Goal: Task Accomplishment & Management: Manage account settings

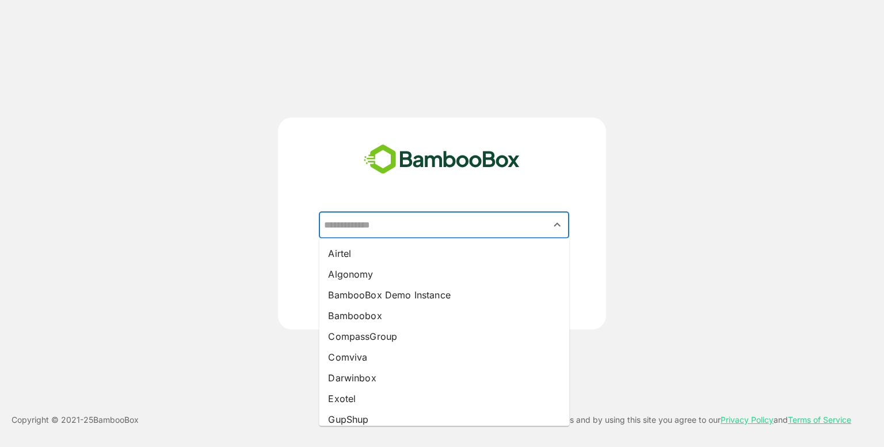
click at [470, 228] on input "text" at bounding box center [444, 225] width 246 height 22
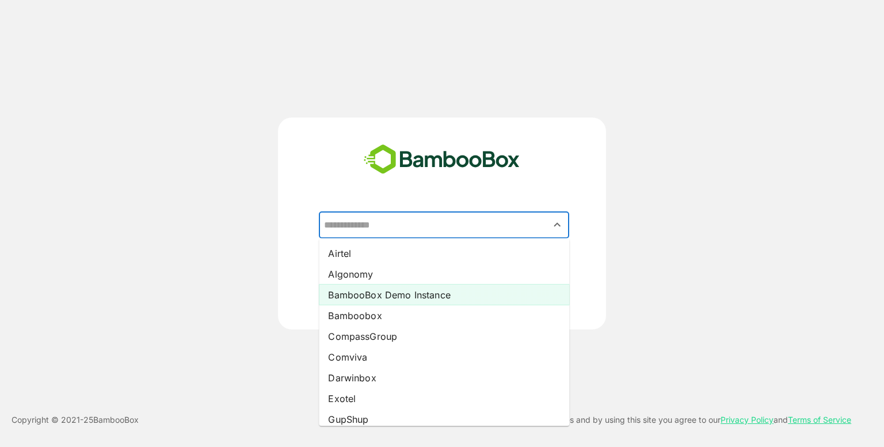
click at [414, 288] on li "BambooBox Demo Instance" at bounding box center [444, 294] width 250 height 21
type input "**********"
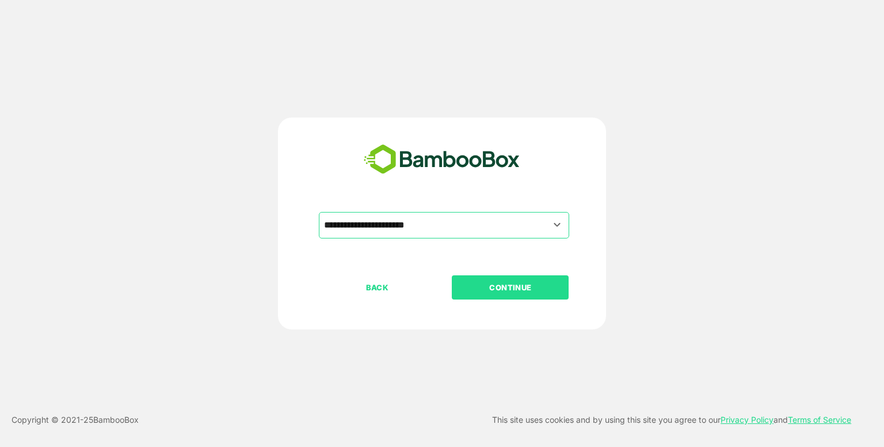
click at [487, 281] on p "CONTINUE" at bounding box center [510, 287] width 115 height 13
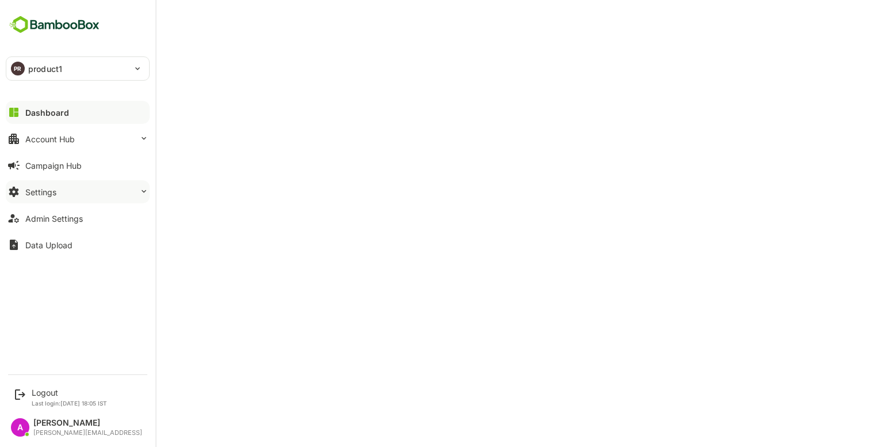
click at [127, 183] on button "Settings" at bounding box center [78, 191] width 144 height 23
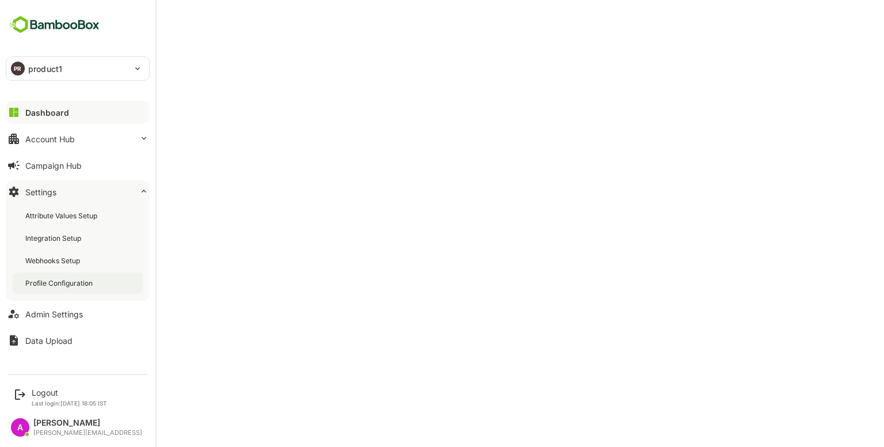
click at [74, 287] on div "Profile Configuration" at bounding box center [60, 283] width 70 height 10
click at [70, 118] on button "Dashboard" at bounding box center [78, 112] width 144 height 23
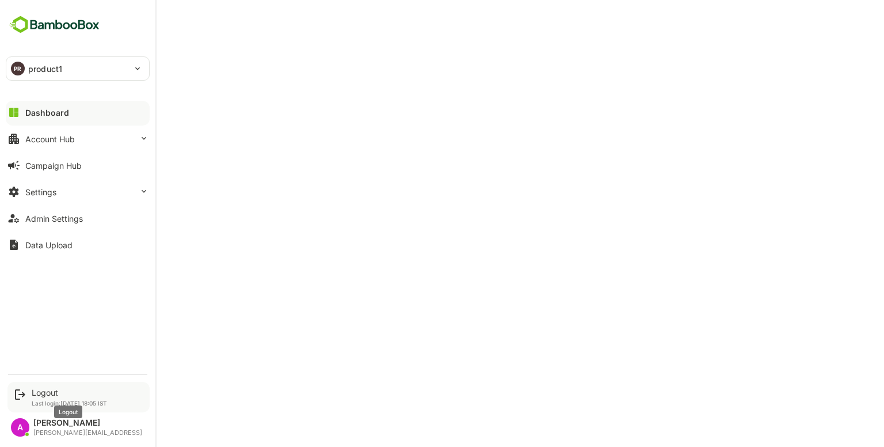
click at [43, 388] on div "Logout" at bounding box center [69, 392] width 75 height 10
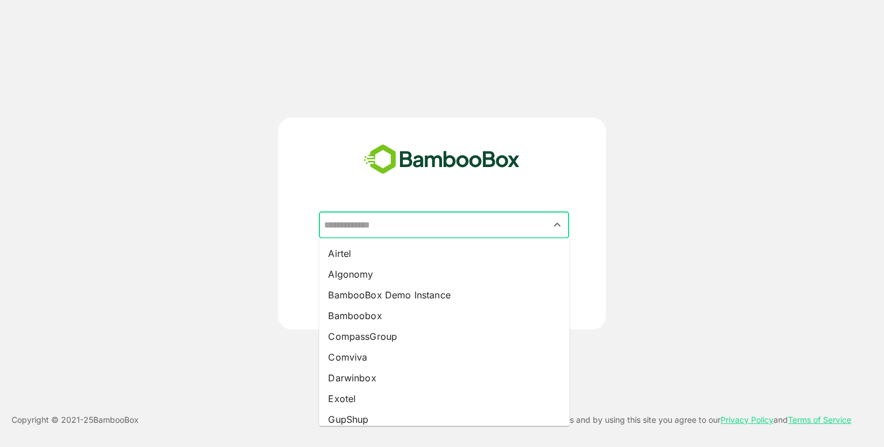
click at [400, 221] on input "text" at bounding box center [444, 225] width 246 height 22
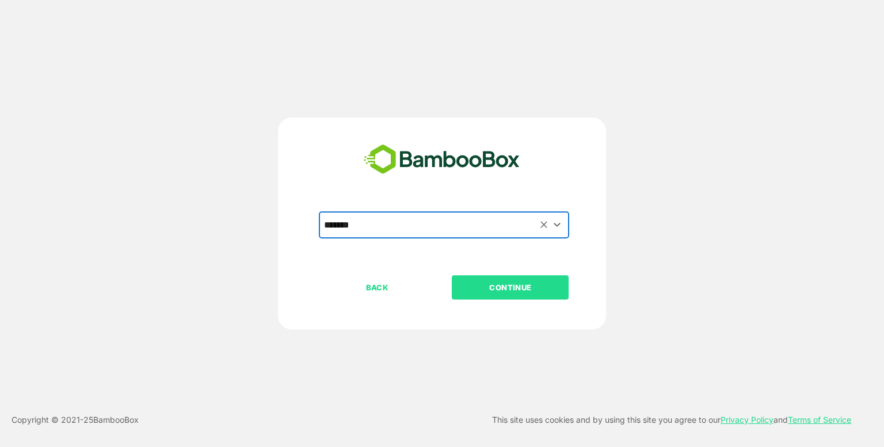
type input "*******"
click at [468, 281] on p "CONTINUE" at bounding box center [510, 287] width 115 height 13
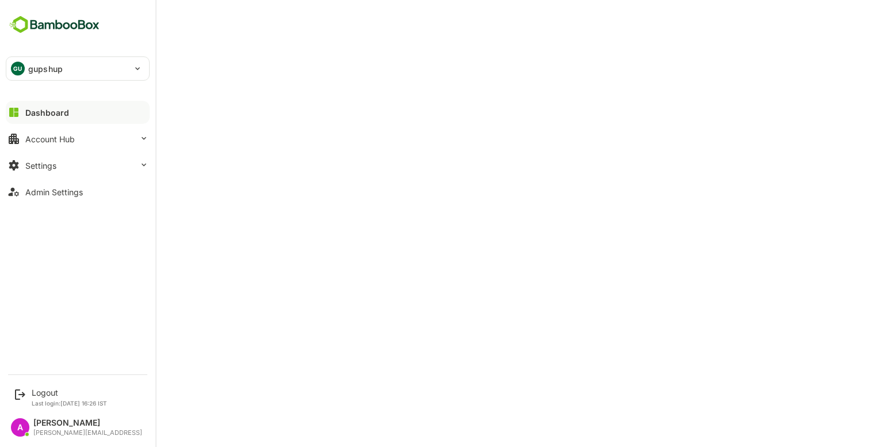
click at [83, 178] on div "Dashboard Account Hub Settings Admin Settings" at bounding box center [77, 152] width 155 height 106
click at [78, 182] on button "Admin Settings" at bounding box center [78, 191] width 144 height 23
click at [77, 173] on button "Settings" at bounding box center [78, 165] width 144 height 23
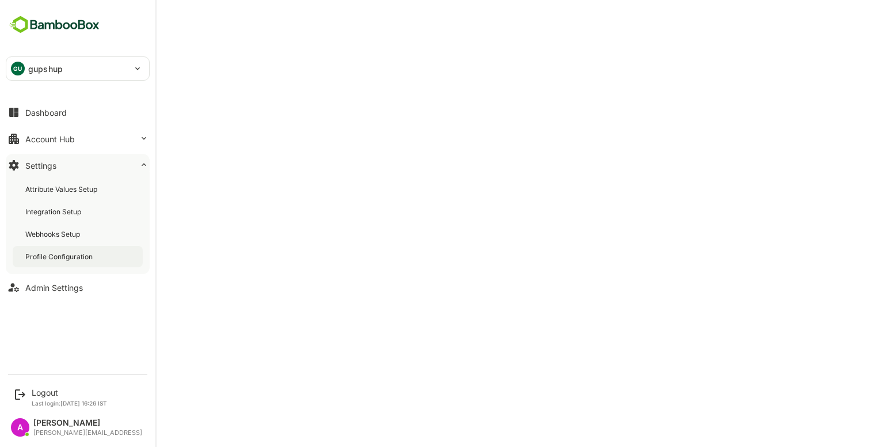
click at [73, 248] on div "Profile Configuration" at bounding box center [78, 256] width 130 height 21
